Goal: Task Accomplishment & Management: Manage account settings

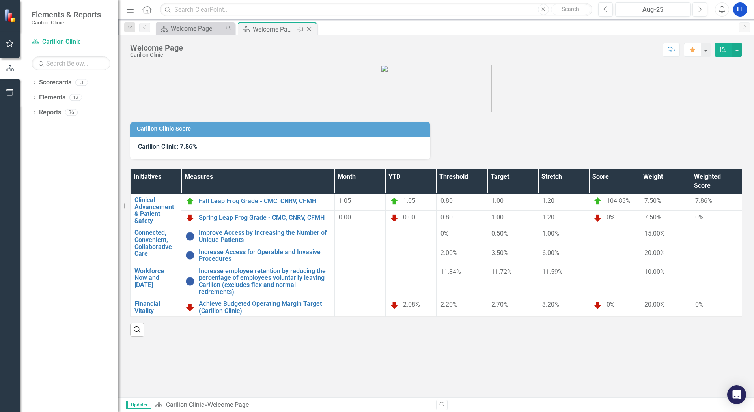
click at [271, 30] on div "Welcome Page" at bounding box center [274, 29] width 42 height 10
click at [209, 30] on div "Welcome Page" at bounding box center [197, 29] width 52 height 10
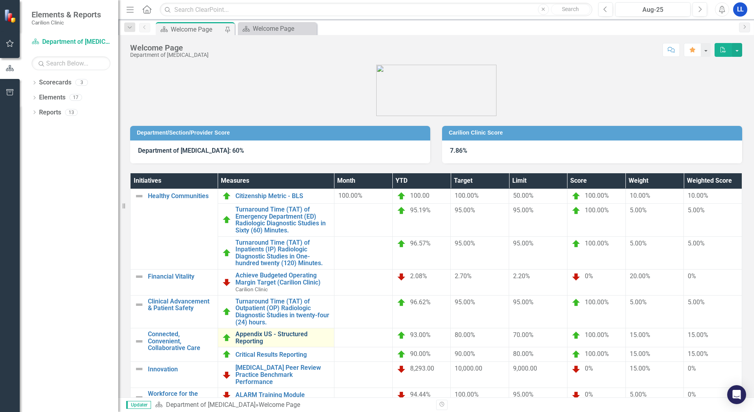
click at [271, 337] on link "Appendix US - Structured Reporting" at bounding box center [283, 338] width 95 height 14
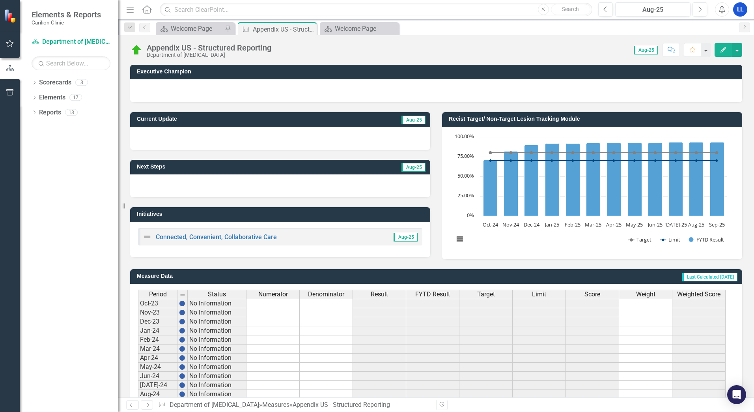
scroll to position [139, 0]
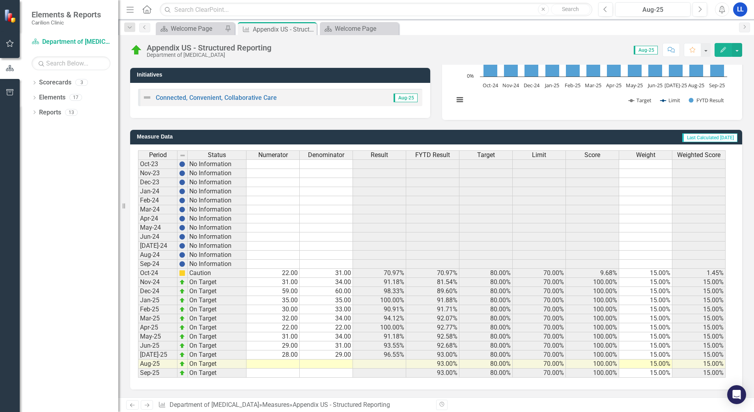
click at [294, 364] on td at bounding box center [273, 363] width 53 height 9
type textarea "22"
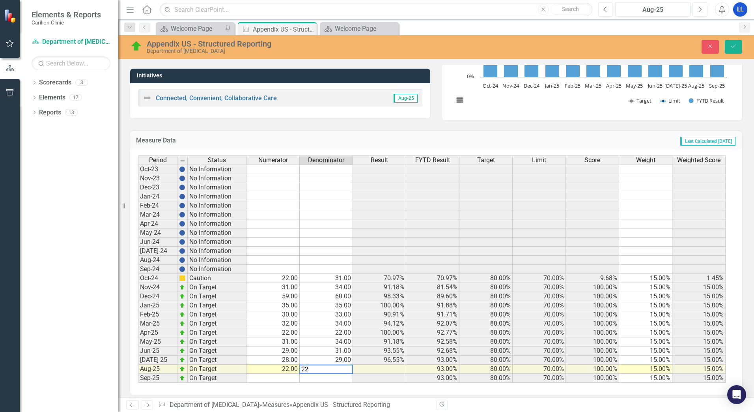
type textarea "22"
click at [349, 378] on td at bounding box center [326, 378] width 53 height 9
click at [736, 48] on icon "Save" at bounding box center [733, 46] width 7 height 6
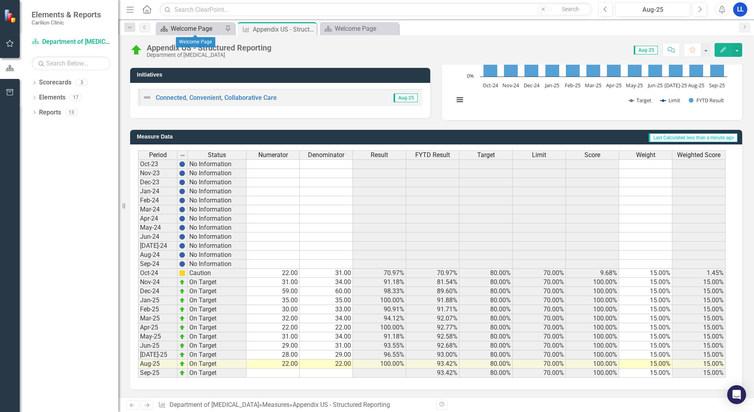
click at [199, 27] on div "Welcome Page" at bounding box center [197, 29] width 52 height 10
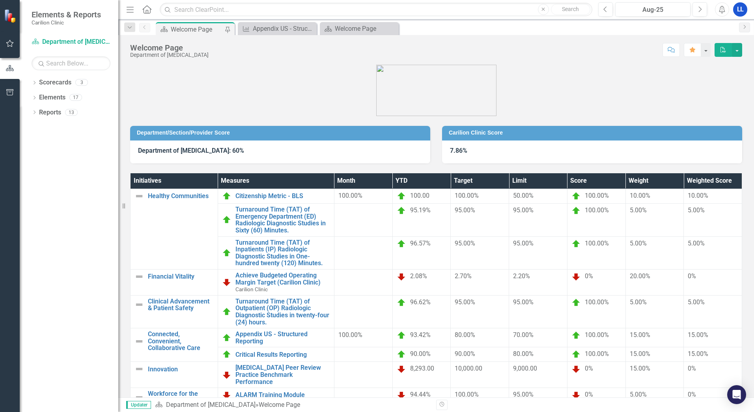
scroll to position [40, 0]
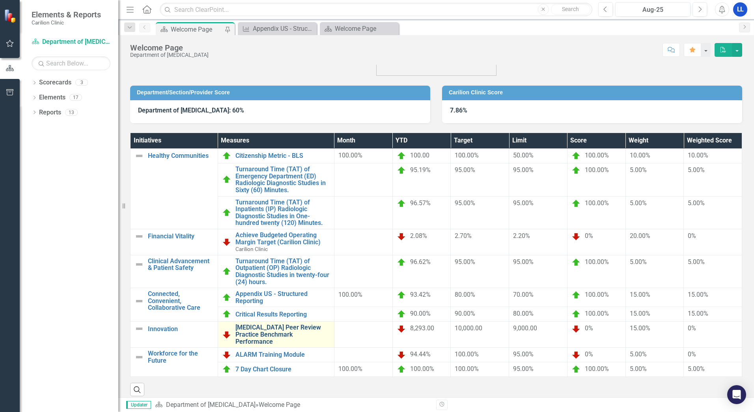
click at [296, 329] on link "[MEDICAL_DATA] Peer Review Practice Benchmark Performance" at bounding box center [283, 334] width 95 height 21
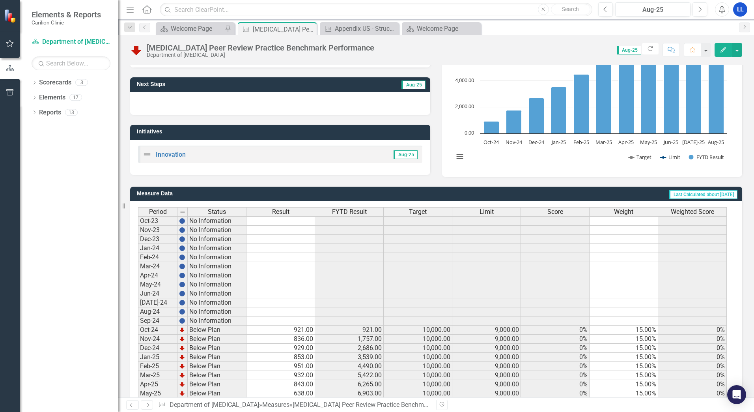
scroll to position [139, 0]
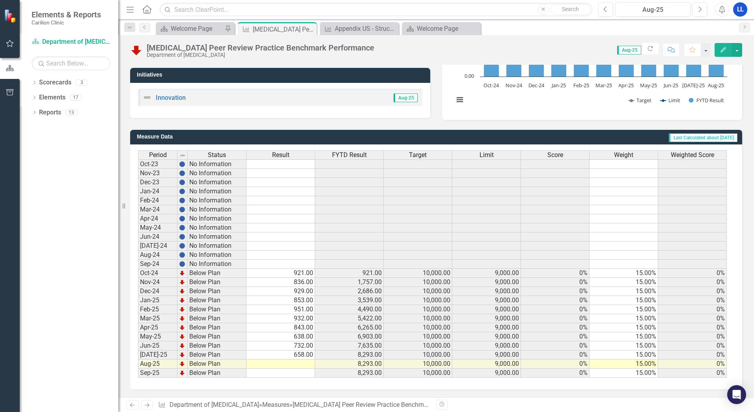
click at [309, 362] on td at bounding box center [281, 363] width 69 height 9
click at [305, 363] on td at bounding box center [281, 363] width 69 height 9
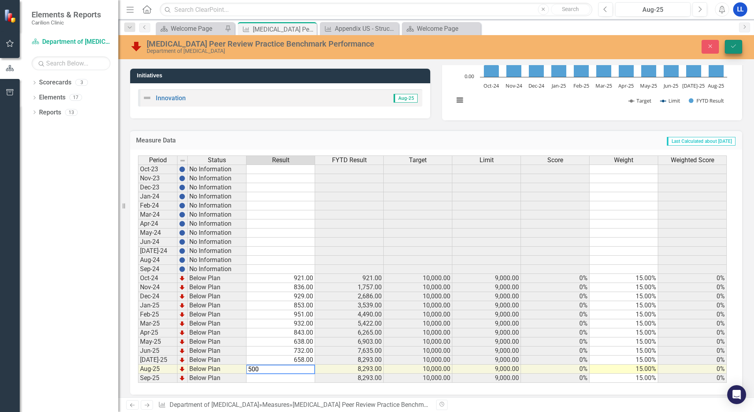
type textarea "500"
click at [736, 46] on icon "Save" at bounding box center [733, 46] width 7 height 6
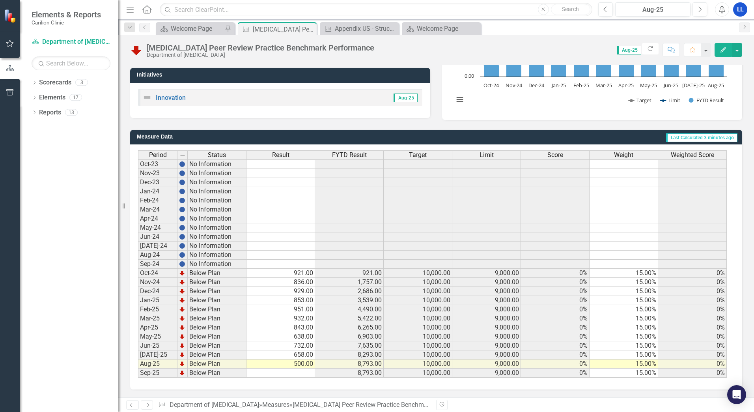
scroll to position [0, 0]
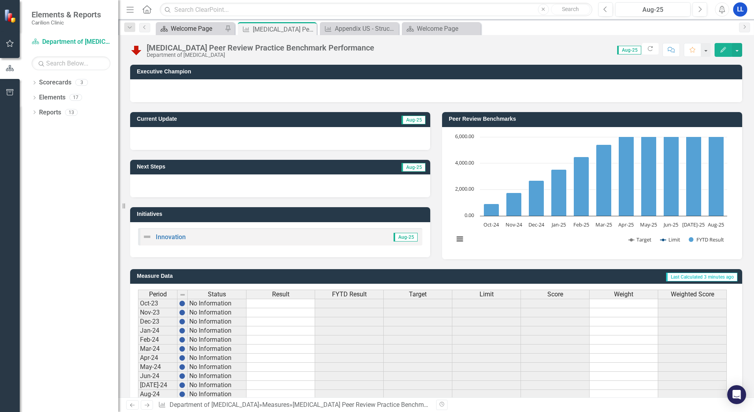
click at [205, 30] on div "Welcome Page" at bounding box center [197, 29] width 52 height 10
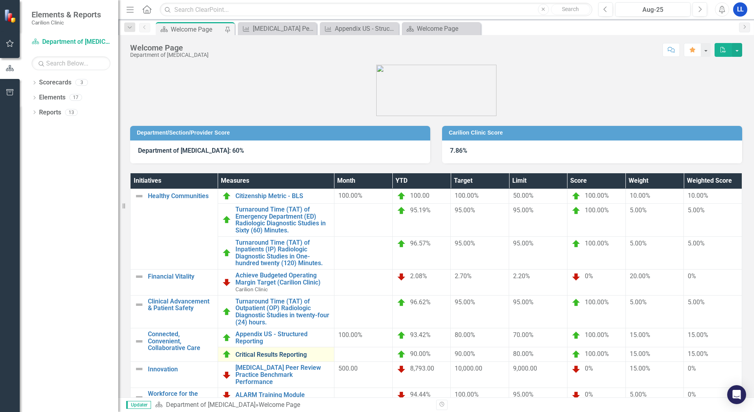
click at [264, 353] on link "Critical Results Reporting" at bounding box center [283, 354] width 95 height 7
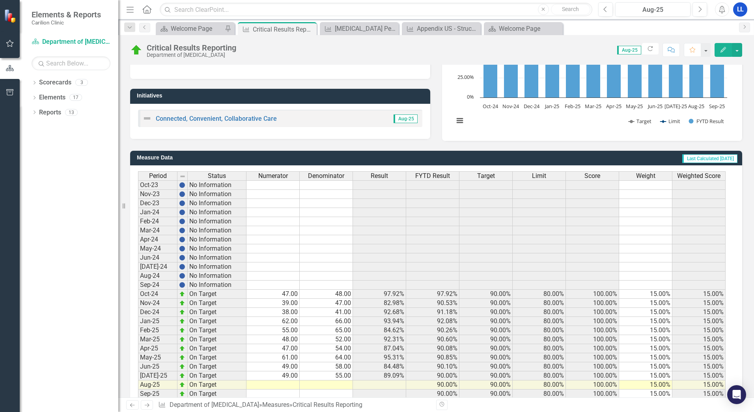
scroll to position [139, 0]
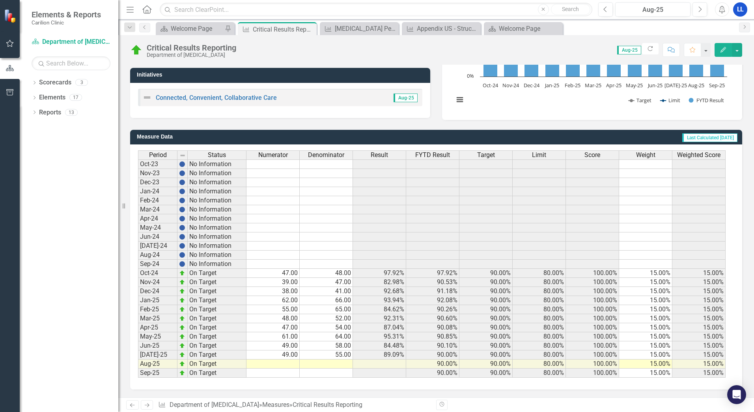
click at [138, 360] on div "Period Status Numerator Denominator Result FYTD Result Target Limit Score Weigh…" at bounding box center [138, 263] width 0 height 227
type textarea "56"
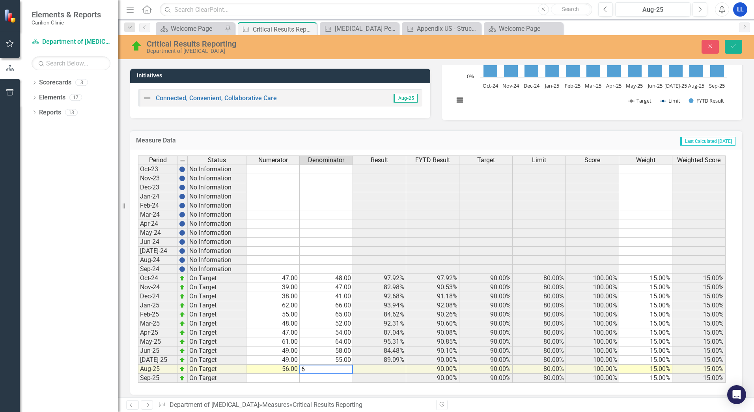
type textarea "61"
click at [736, 47] on icon "Save" at bounding box center [733, 46] width 7 height 6
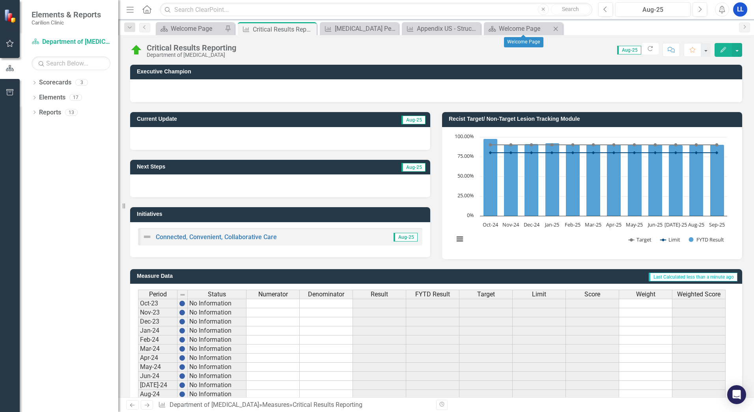
click at [557, 28] on icon "Close" at bounding box center [556, 29] width 8 height 6
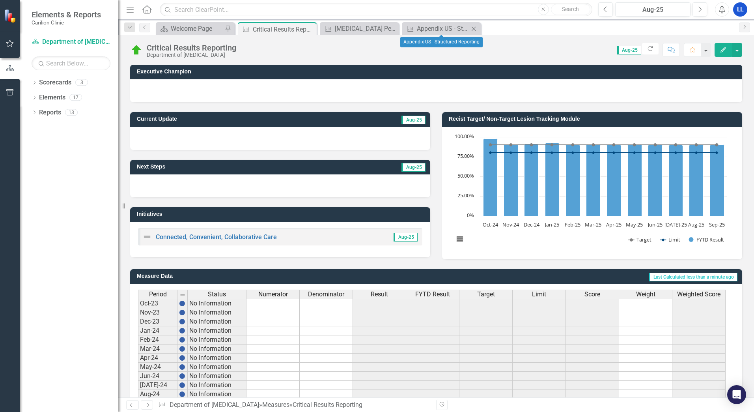
click at [476, 29] on icon "Close" at bounding box center [474, 29] width 8 height 6
click at [309, 30] on icon "Close" at bounding box center [309, 29] width 8 height 6
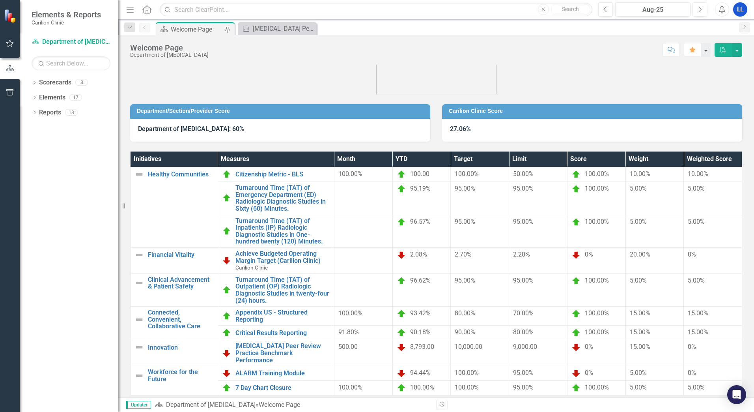
scroll to position [40, 0]
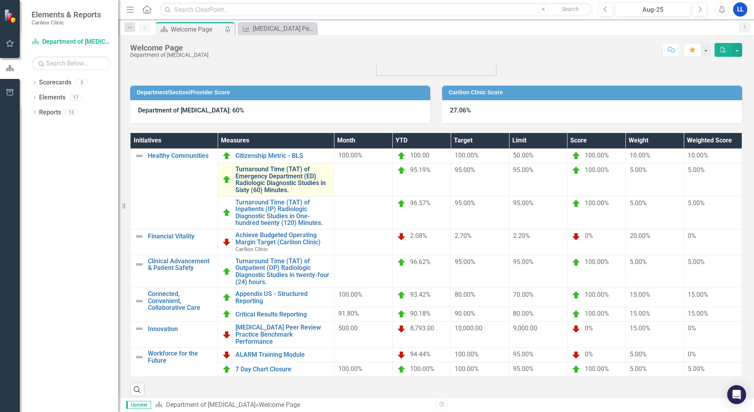
click at [271, 177] on link "Turnaround Time (TAT) of Emergency Department (ED) Radiologic Diagnostic Studie…" at bounding box center [283, 180] width 95 height 28
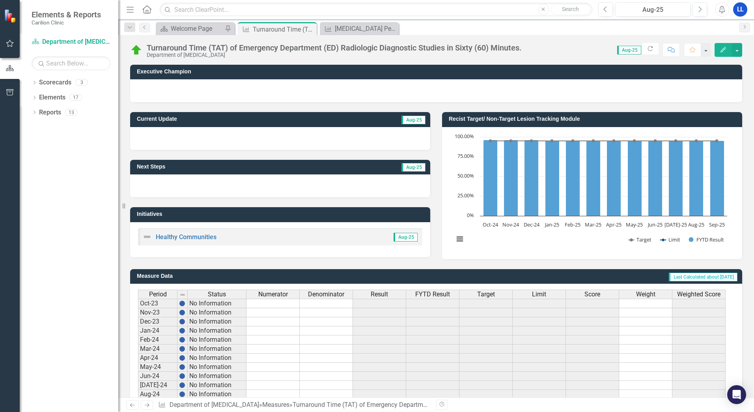
scroll to position [139, 0]
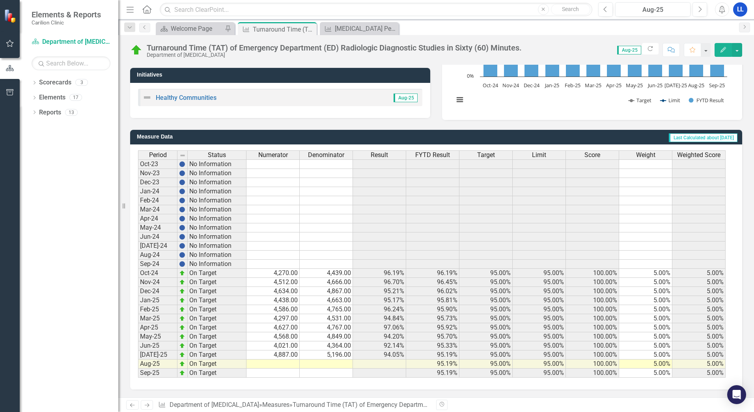
click at [138, 369] on div "Period Status Numerator Denominator Result FYTD Result Target Limit Score Weigh…" at bounding box center [138, 263] width 0 height 227
click at [281, 369] on div at bounding box center [272, 368] width 53 height 1
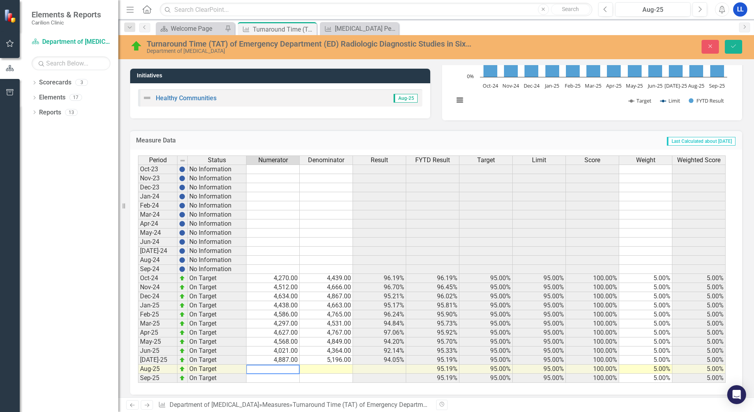
click at [283, 367] on textarea at bounding box center [273, 369] width 54 height 9
type textarea "4323"
type textarea "4573"
click at [395, 378] on td at bounding box center [379, 378] width 53 height 9
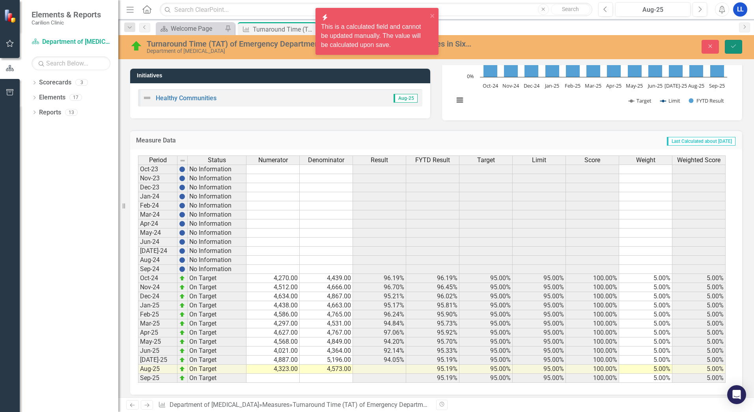
click at [734, 48] on icon "Save" at bounding box center [733, 46] width 7 height 6
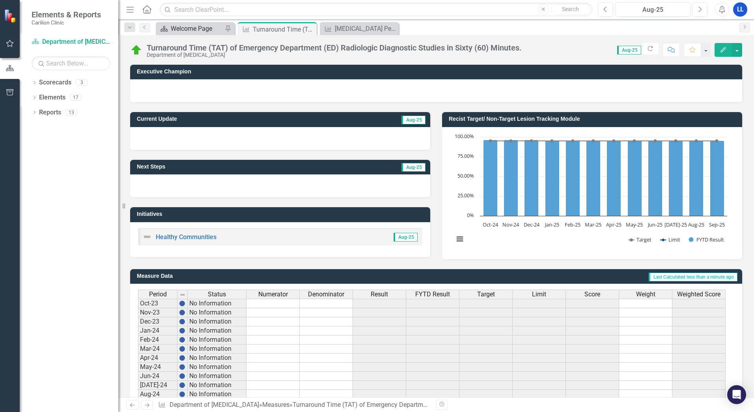
click at [195, 26] on div "Welcome Page" at bounding box center [197, 29] width 52 height 10
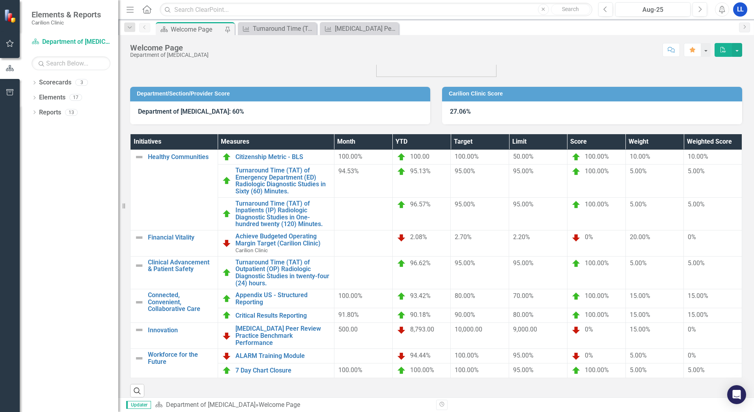
scroll to position [40, 0]
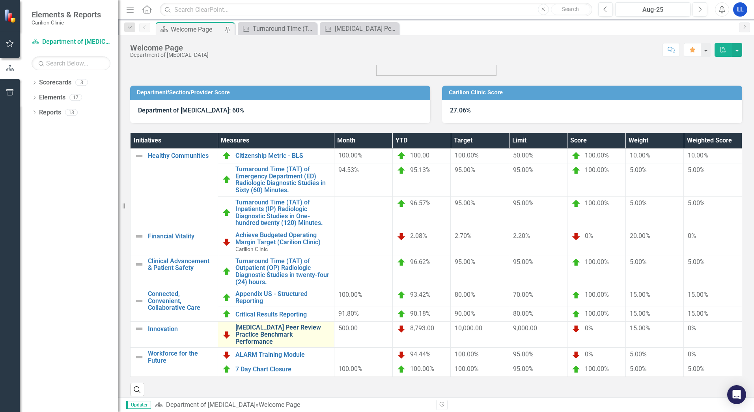
click at [283, 324] on link "[MEDICAL_DATA] Peer Review Practice Benchmark Performance" at bounding box center [283, 334] width 95 height 21
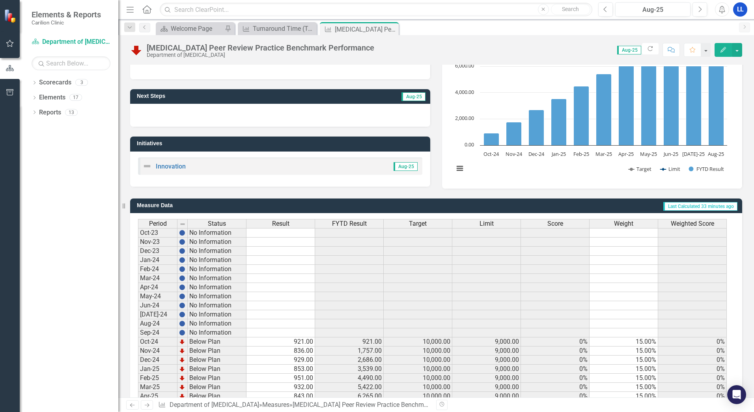
scroll to position [139, 0]
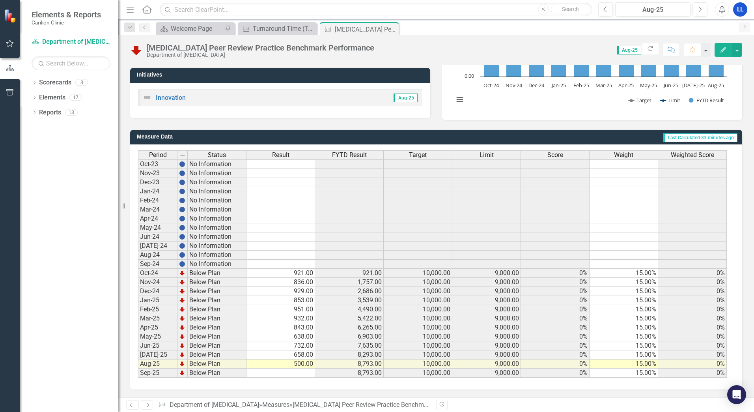
click at [301, 361] on td "500.00" at bounding box center [281, 363] width 69 height 9
click at [301, 363] on td "500.00" at bounding box center [281, 363] width 69 height 9
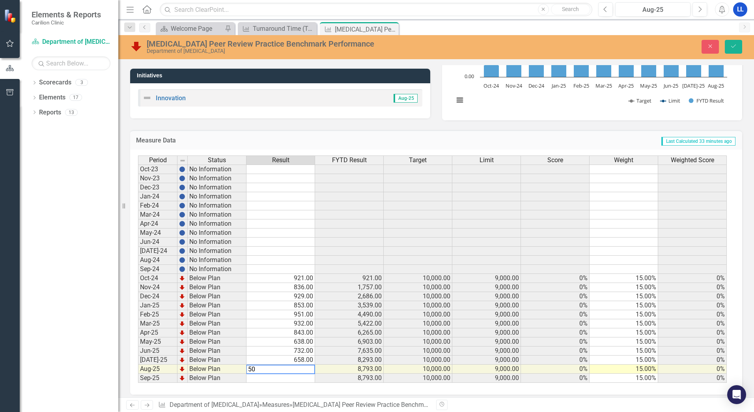
type textarea "5"
type textarea "919"
click at [735, 50] on button "Save" at bounding box center [733, 47] width 17 height 14
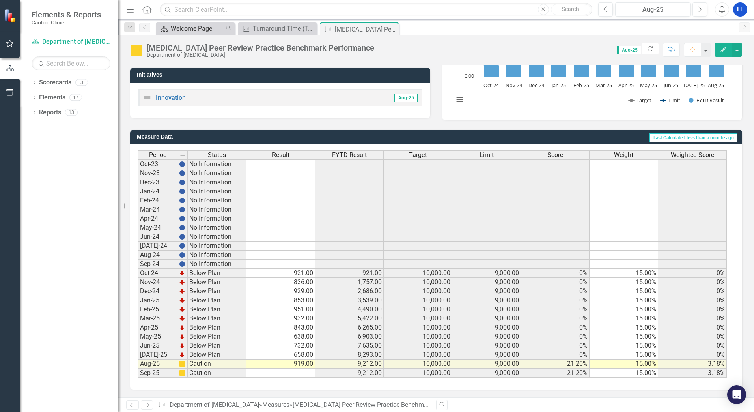
click at [178, 32] on div "Welcome Page" at bounding box center [197, 29] width 52 height 10
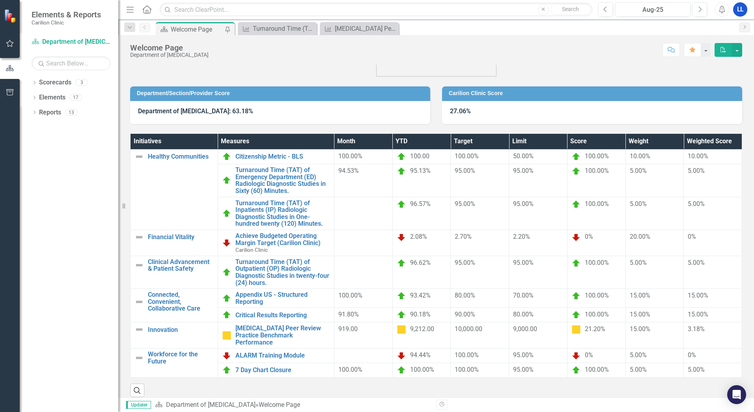
scroll to position [40, 0]
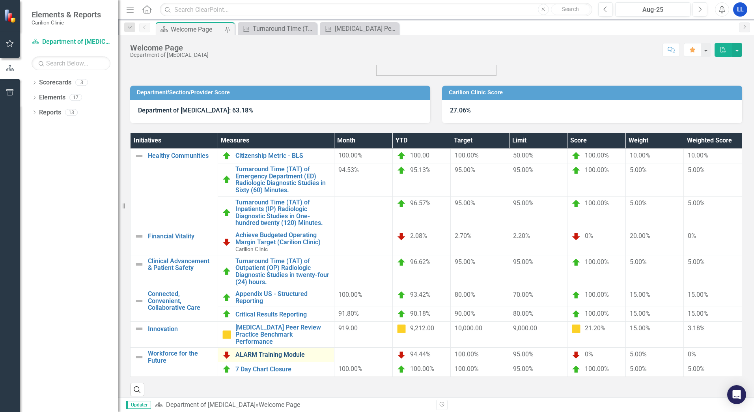
click at [282, 351] on link "ALARM Training Module" at bounding box center [283, 354] width 95 height 7
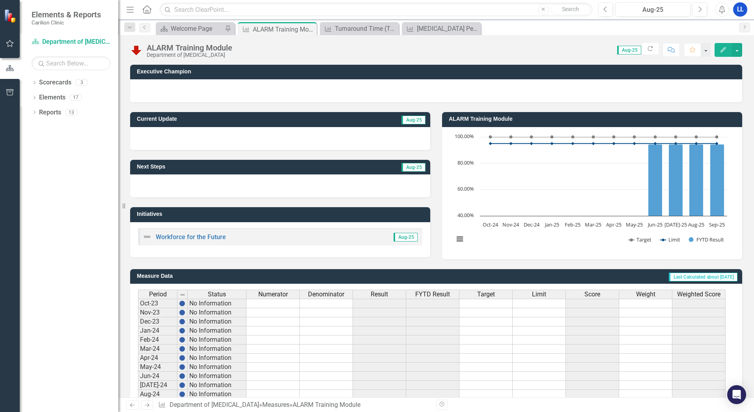
scroll to position [139, 0]
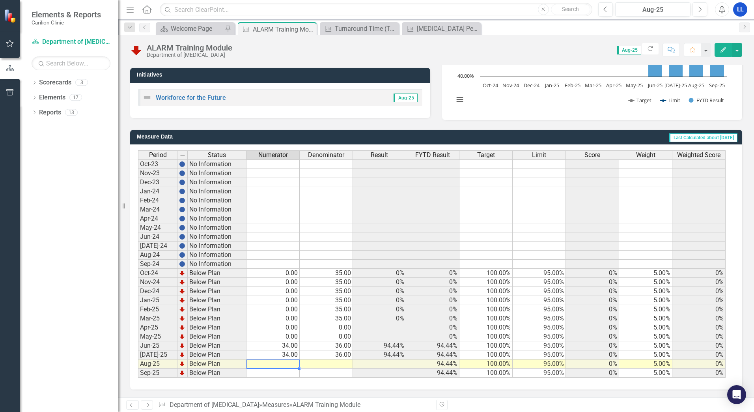
click at [294, 363] on td at bounding box center [273, 363] width 53 height 9
type textarea "33"
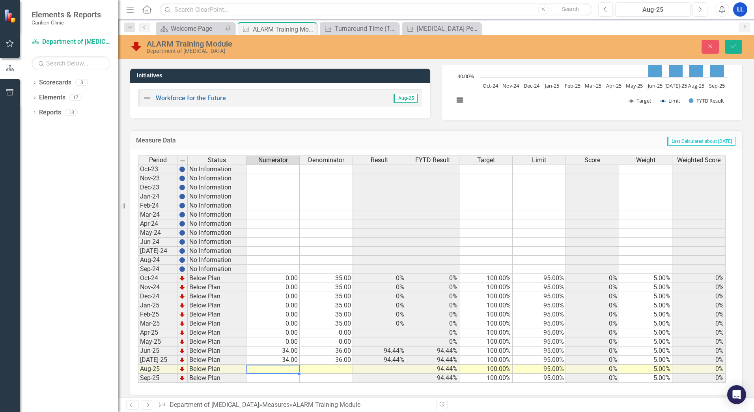
click at [297, 370] on td at bounding box center [273, 369] width 53 height 9
type textarea "34"
click at [339, 369] on td at bounding box center [326, 369] width 53 height 9
type textarea "36"
click at [521, 225] on td at bounding box center [539, 223] width 53 height 9
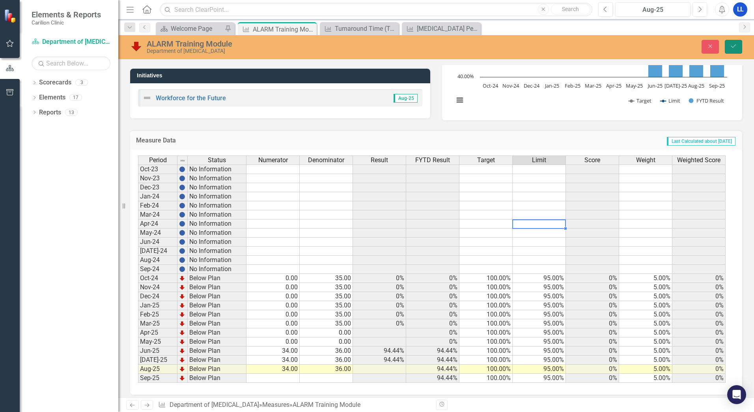
click at [734, 46] on icon "Save" at bounding box center [733, 46] width 7 height 6
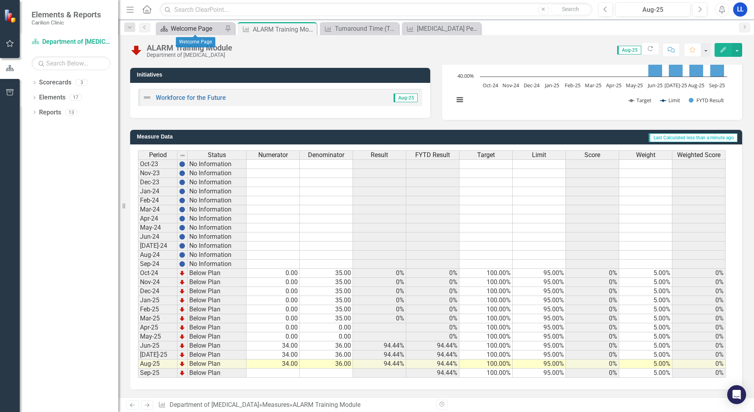
click at [213, 27] on div "Welcome Page" at bounding box center [197, 29] width 52 height 10
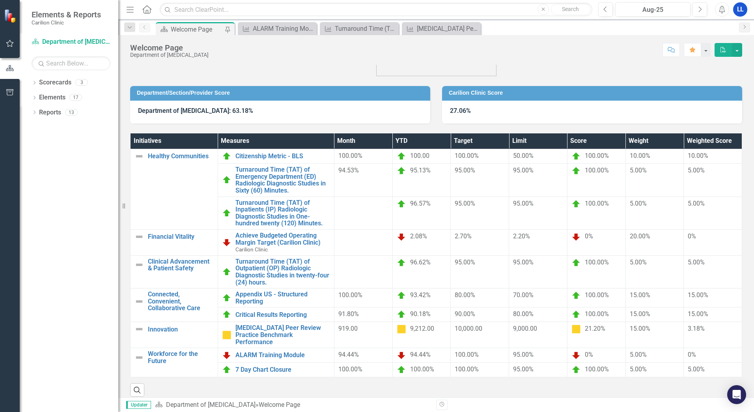
scroll to position [40, 0]
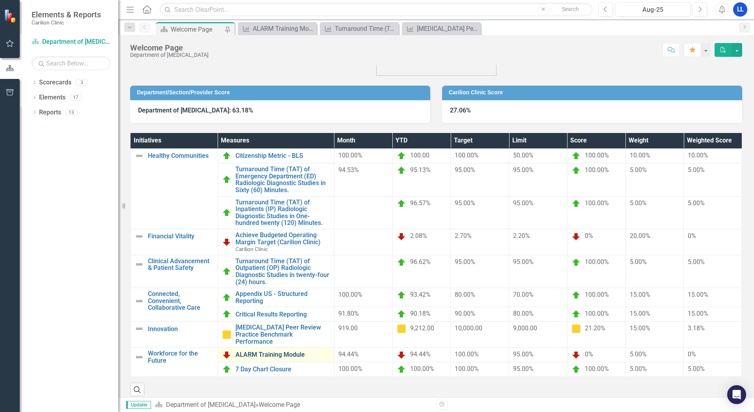
click at [296, 351] on link "ALARM Training Module" at bounding box center [283, 354] width 95 height 7
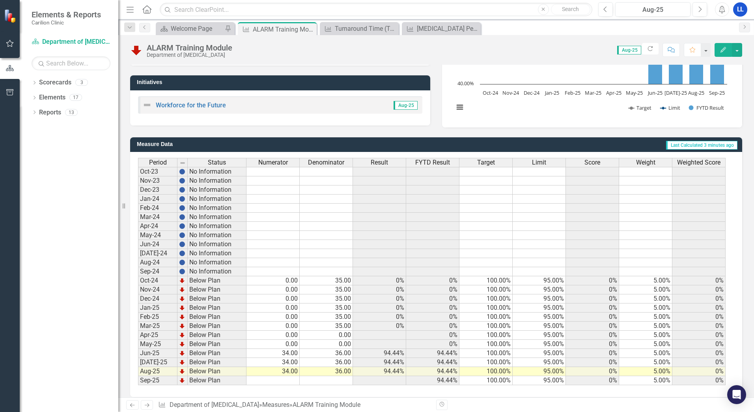
scroll to position [139, 0]
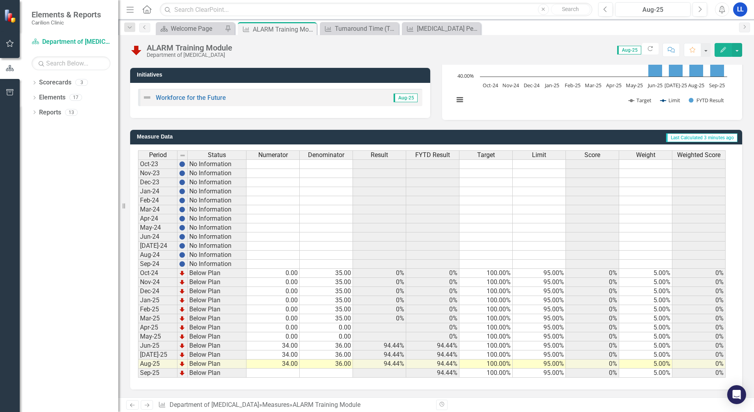
click at [398, 346] on td "94.44%" at bounding box center [379, 345] width 53 height 9
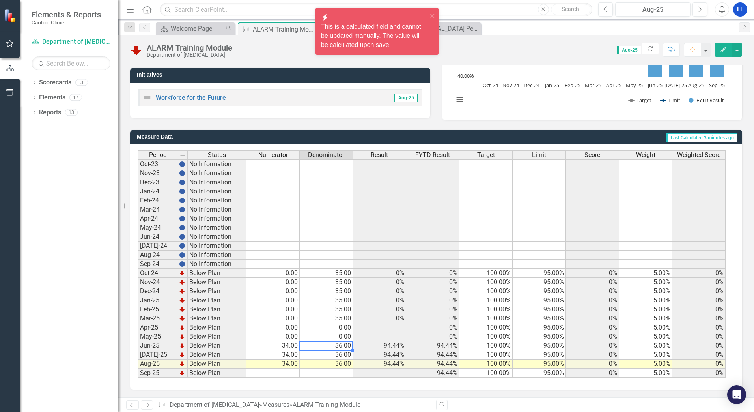
click at [343, 347] on td "36.00" at bounding box center [326, 345] width 53 height 9
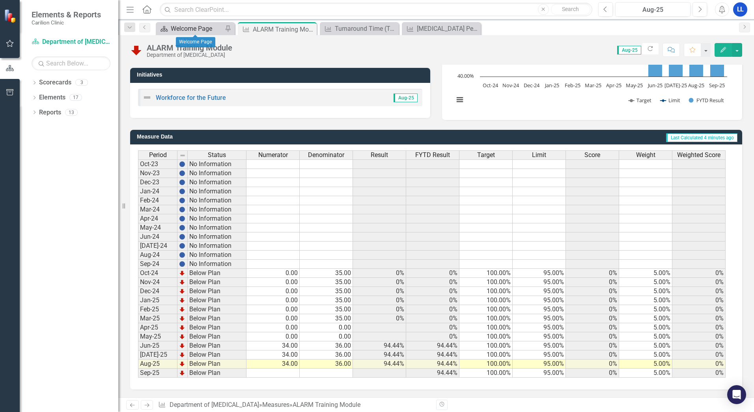
click at [207, 31] on div "Welcome Page" at bounding box center [197, 29] width 52 height 10
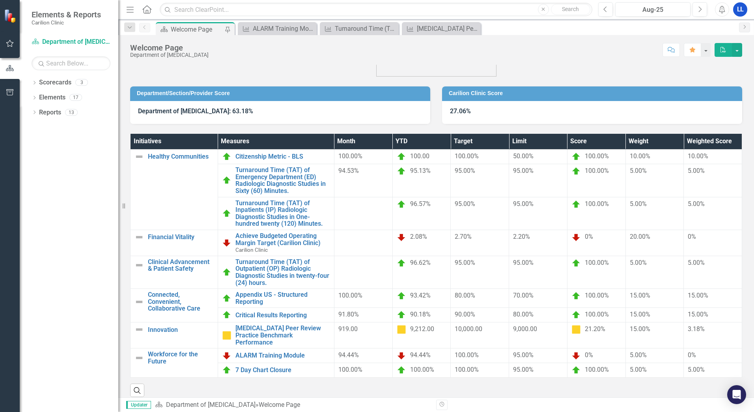
scroll to position [40, 0]
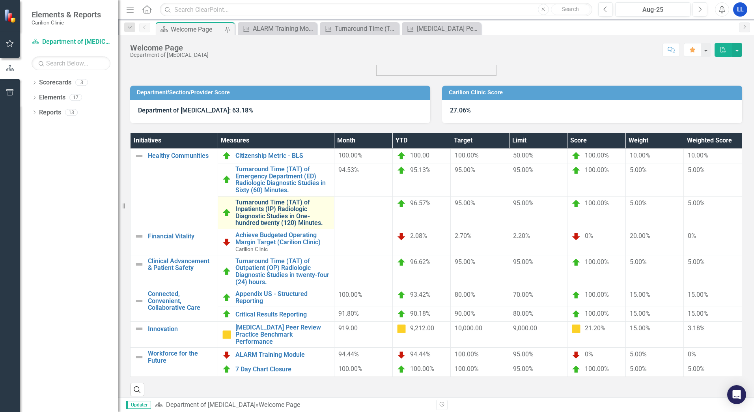
click at [273, 210] on link "Turnaround Time (TAT) of Inpatients (IP) Radiologic Diagnostic Studies in One-h…" at bounding box center [283, 213] width 95 height 28
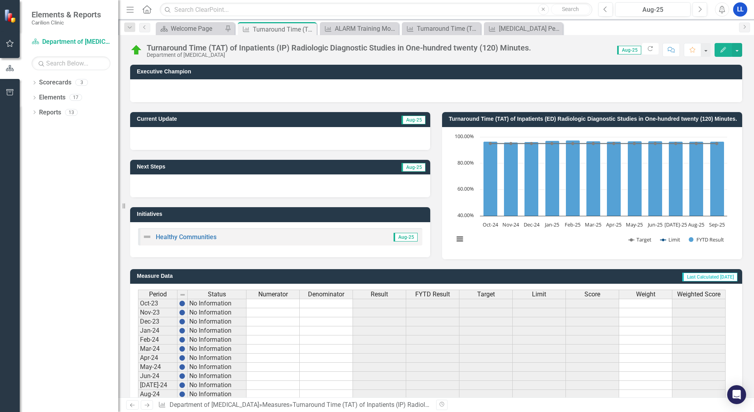
scroll to position [146, 0]
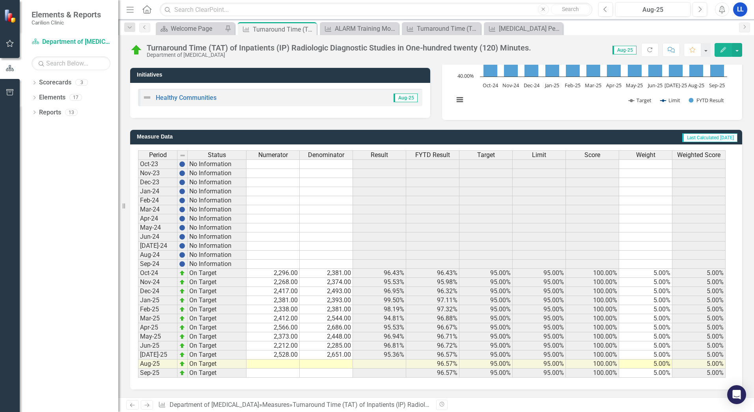
click at [294, 361] on td at bounding box center [273, 363] width 53 height 9
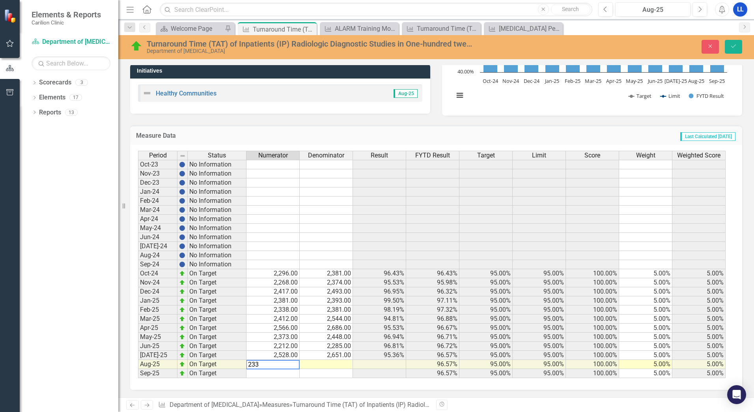
type textarea "2334"
type textarea "3"
type textarea "2421"
click at [737, 47] on icon "Save" at bounding box center [733, 46] width 7 height 6
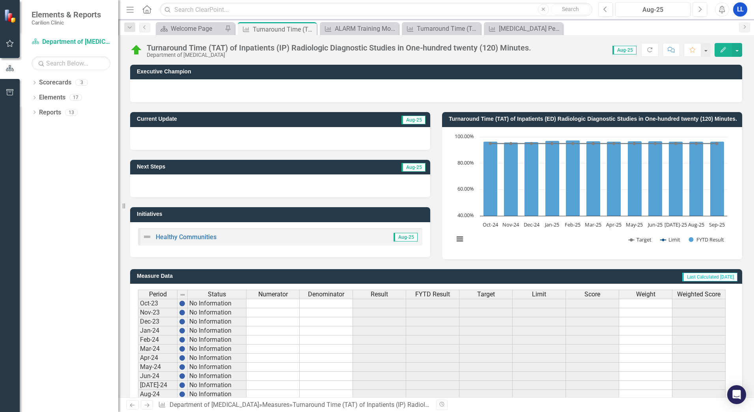
click at [193, 22] on div "Scorecard Welcome Page Pin" at bounding box center [195, 28] width 79 height 13
click at [193, 28] on div "Welcome Page" at bounding box center [197, 29] width 52 height 10
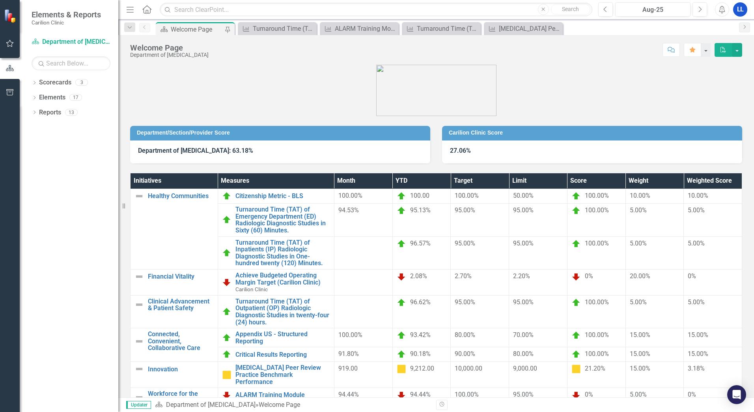
scroll to position [40, 0]
